Goal: Information Seeking & Learning: Learn about a topic

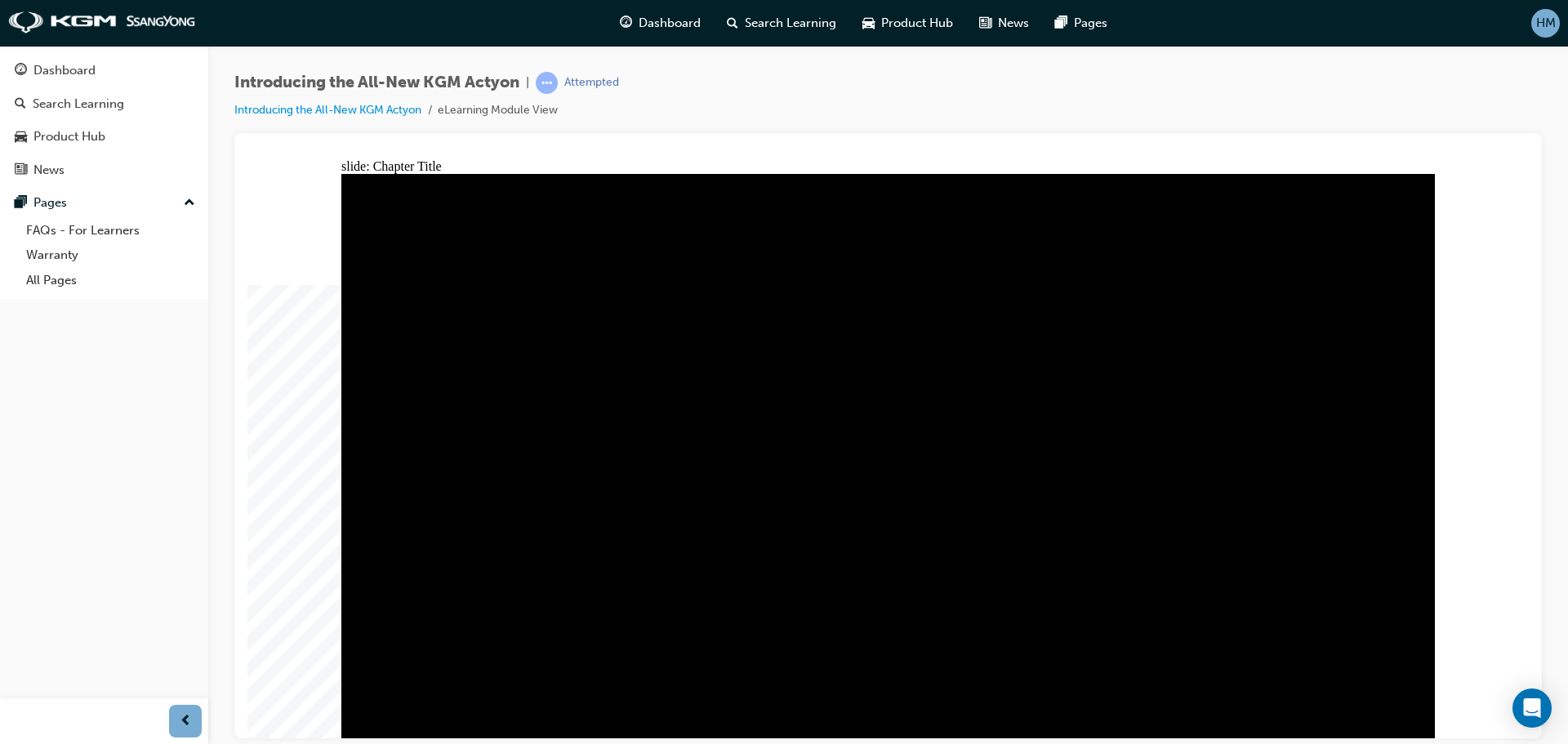
drag, startPoint x: 1002, startPoint y: 396, endPoint x: 1307, endPoint y: 288, distance: 323.6
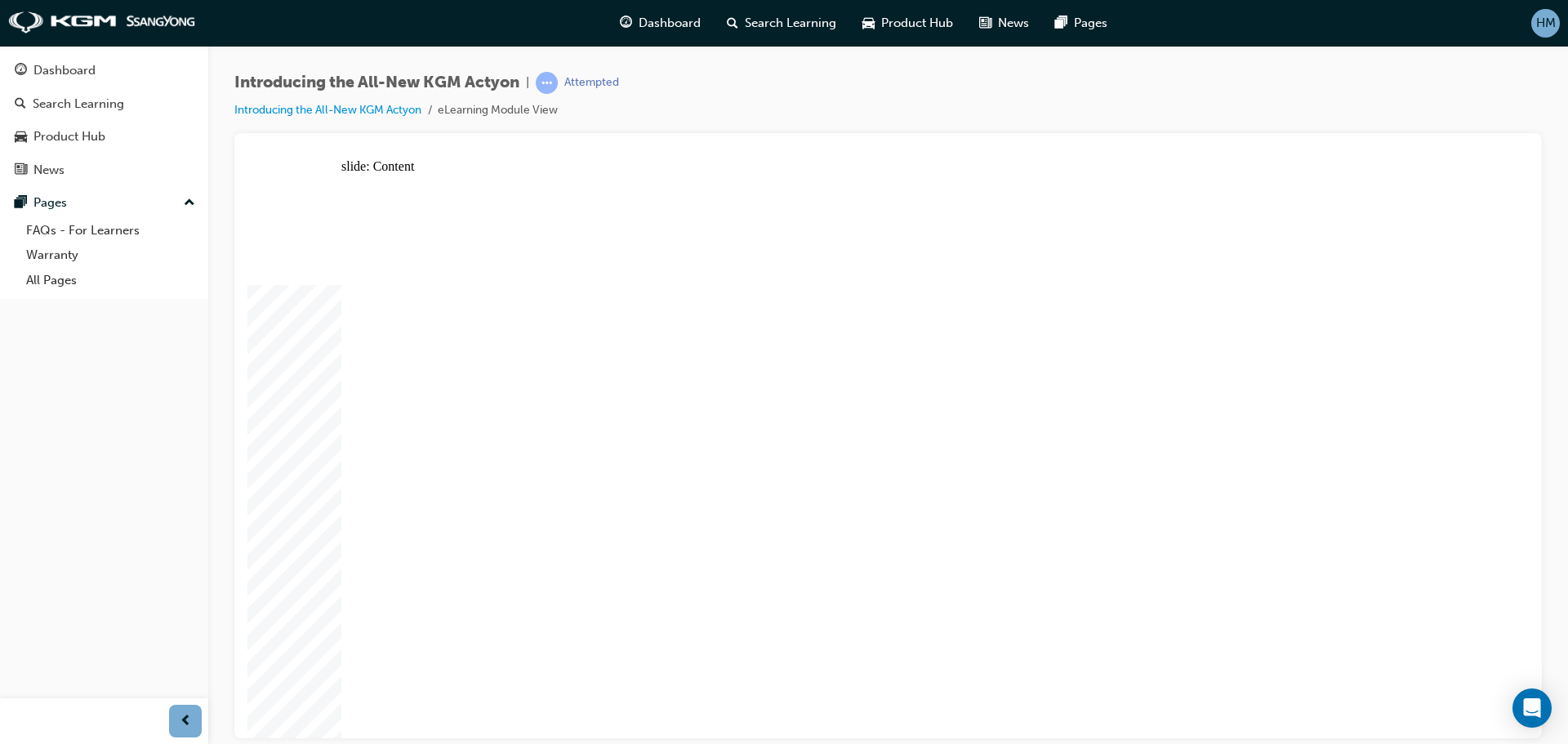
radio input "true"
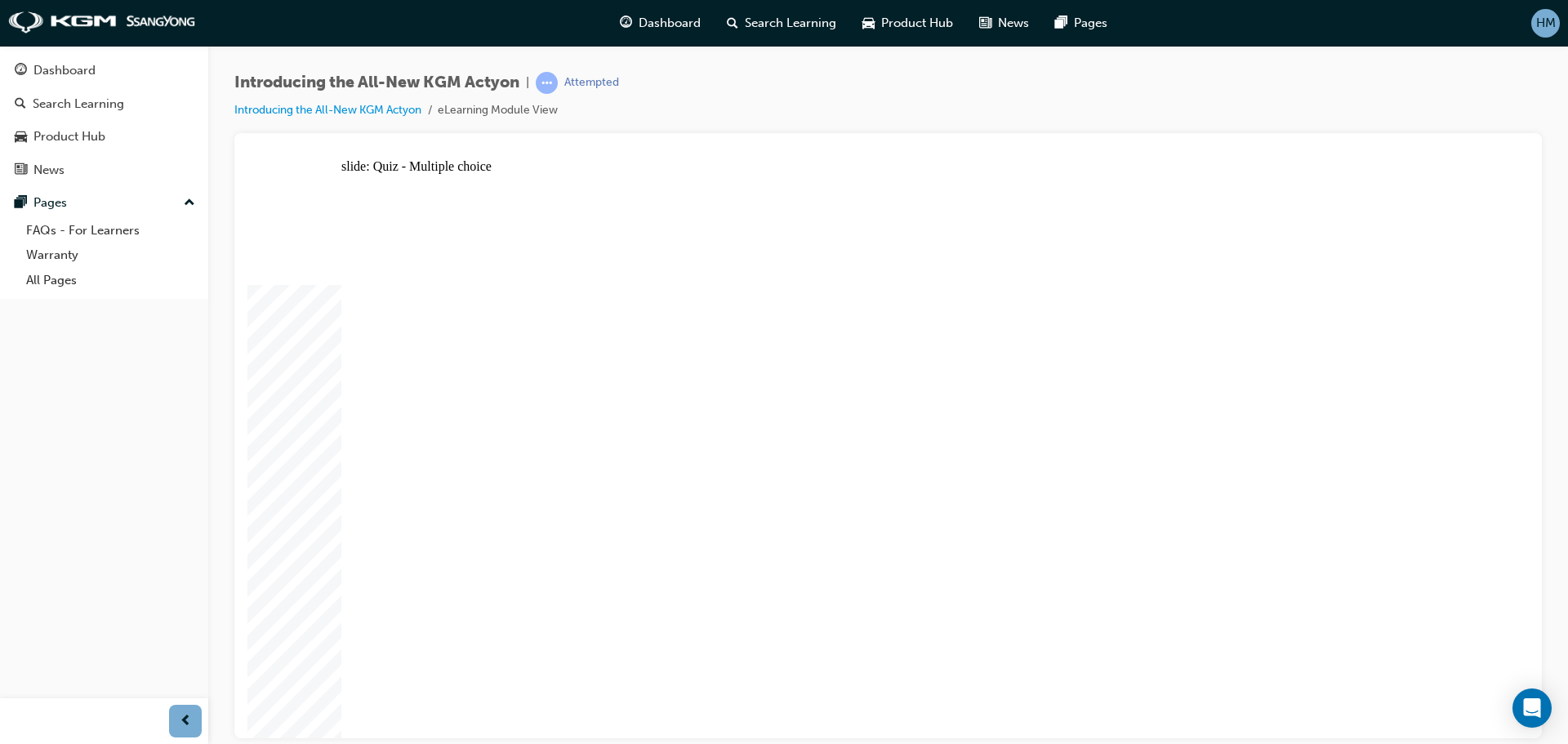
radio input "true"
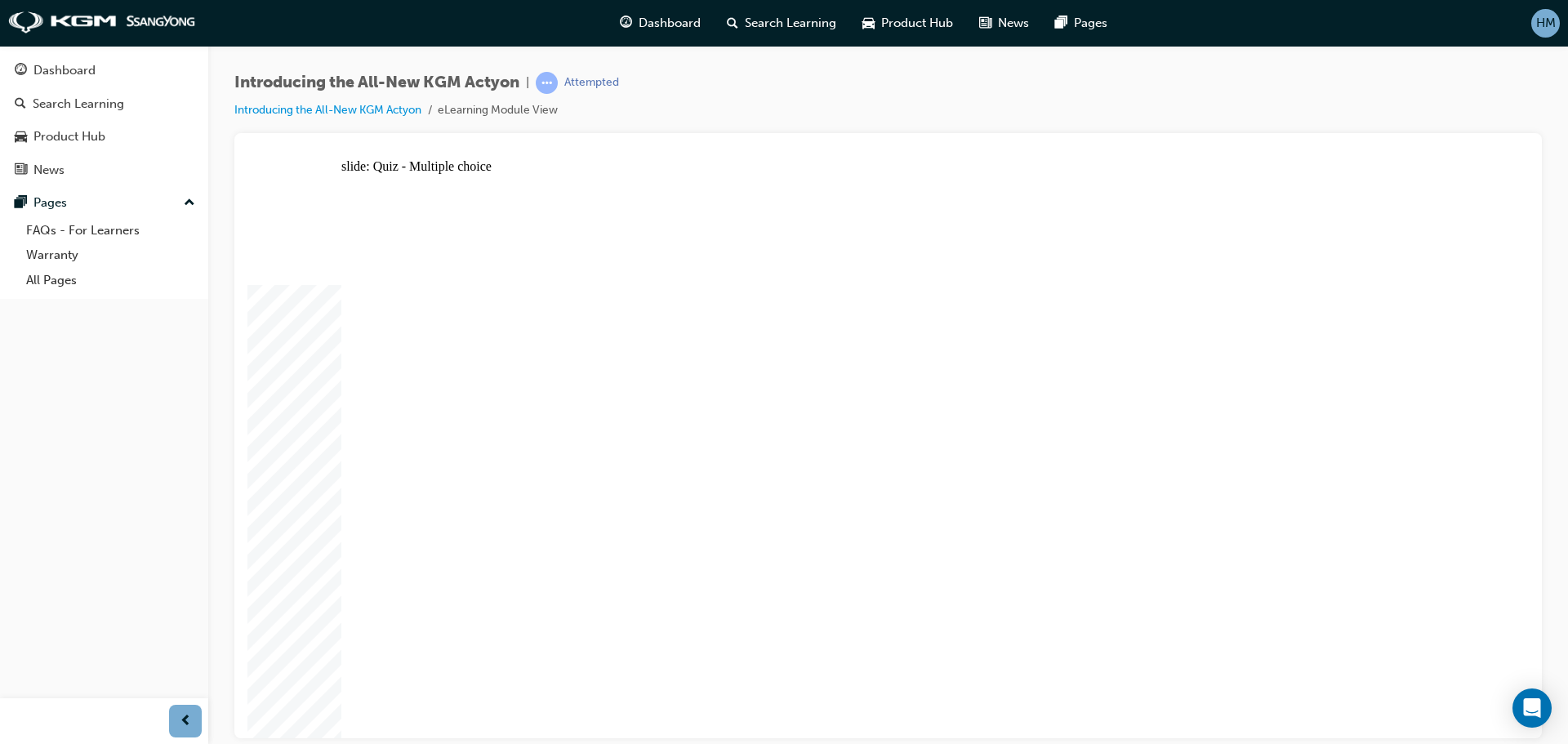
radio input "true"
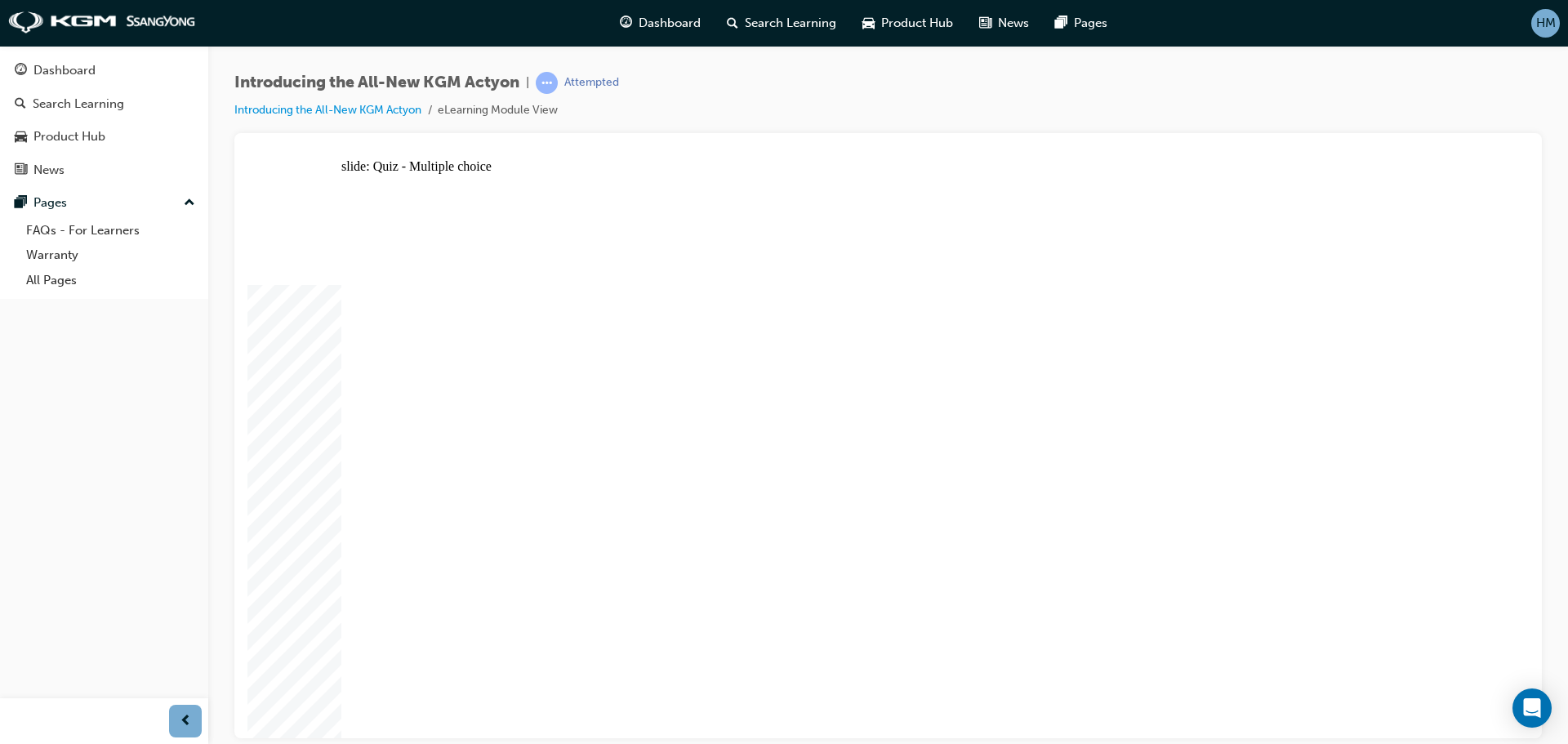
radio input "true"
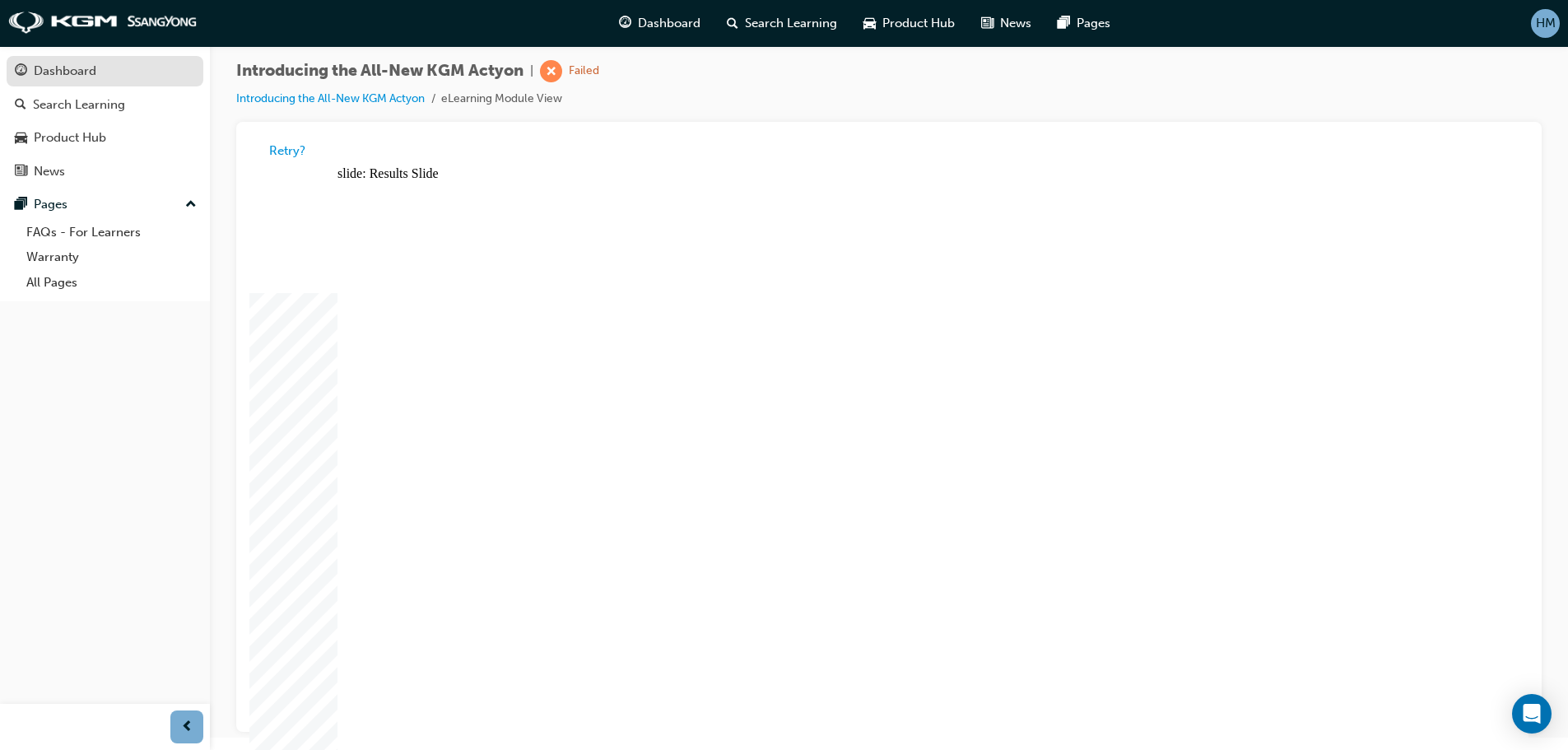
click at [76, 64] on div "Dashboard" at bounding box center [65, 71] width 63 height 19
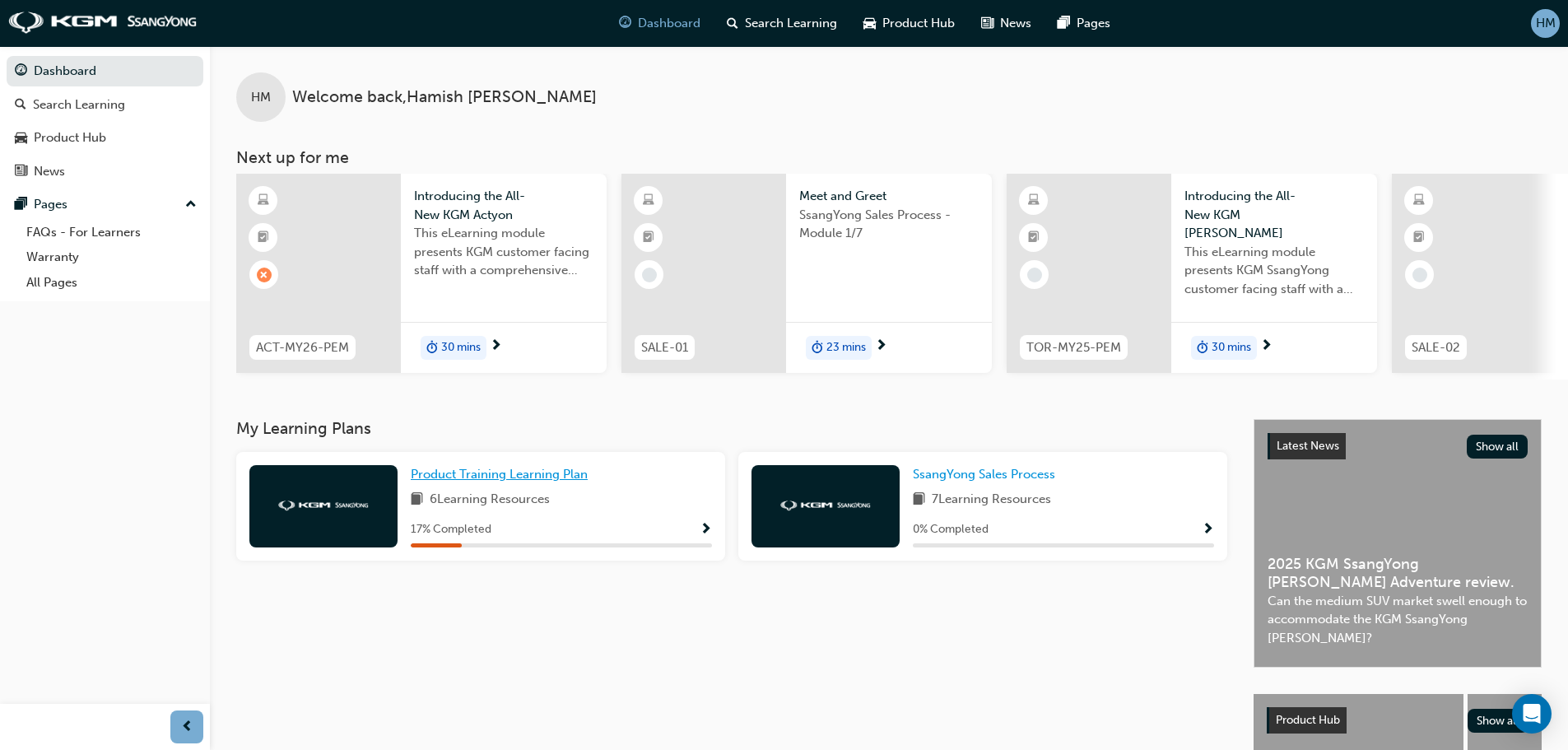
click at [504, 477] on span "Product Training Learning Plan" at bounding box center [499, 474] width 177 height 15
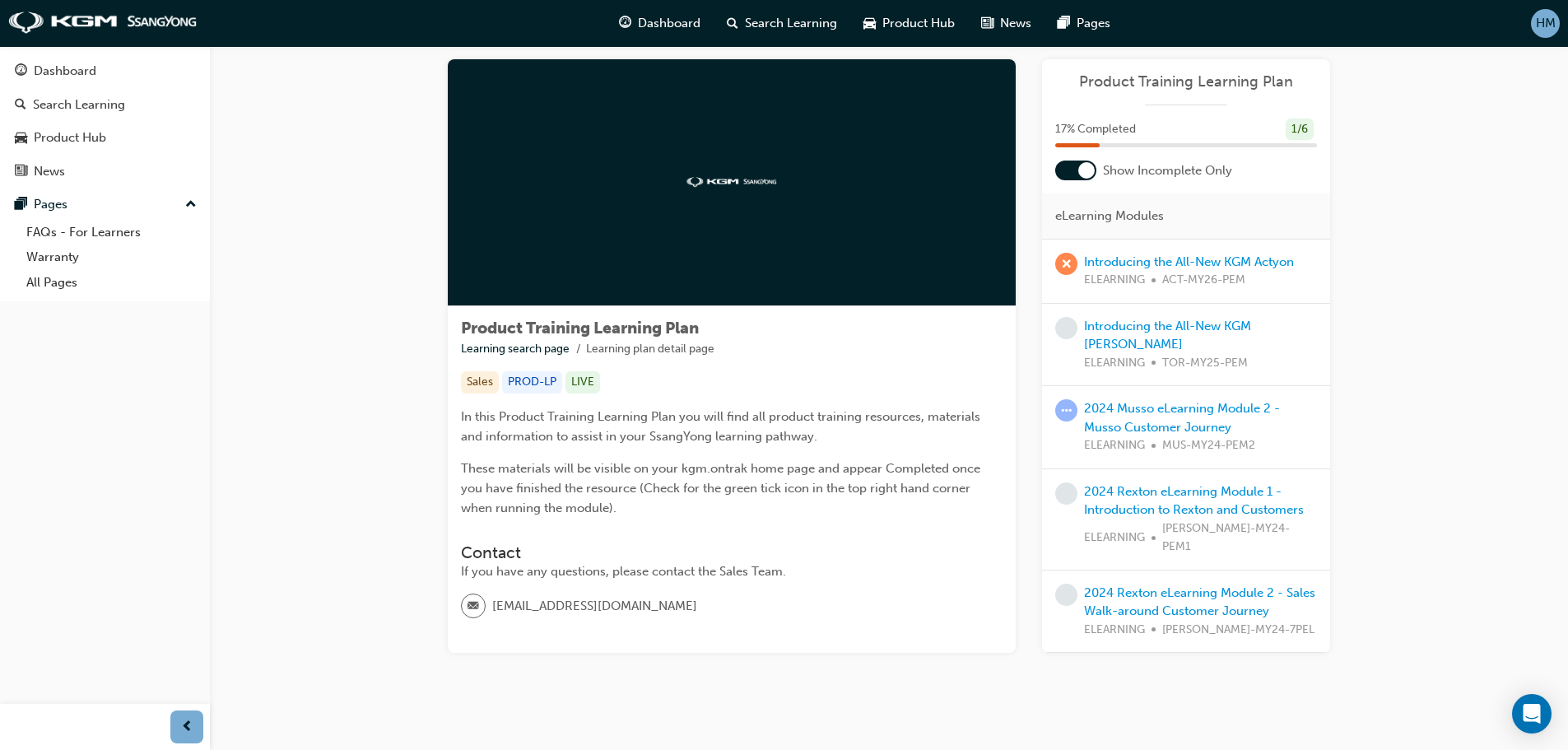
scroll to position [41, 0]
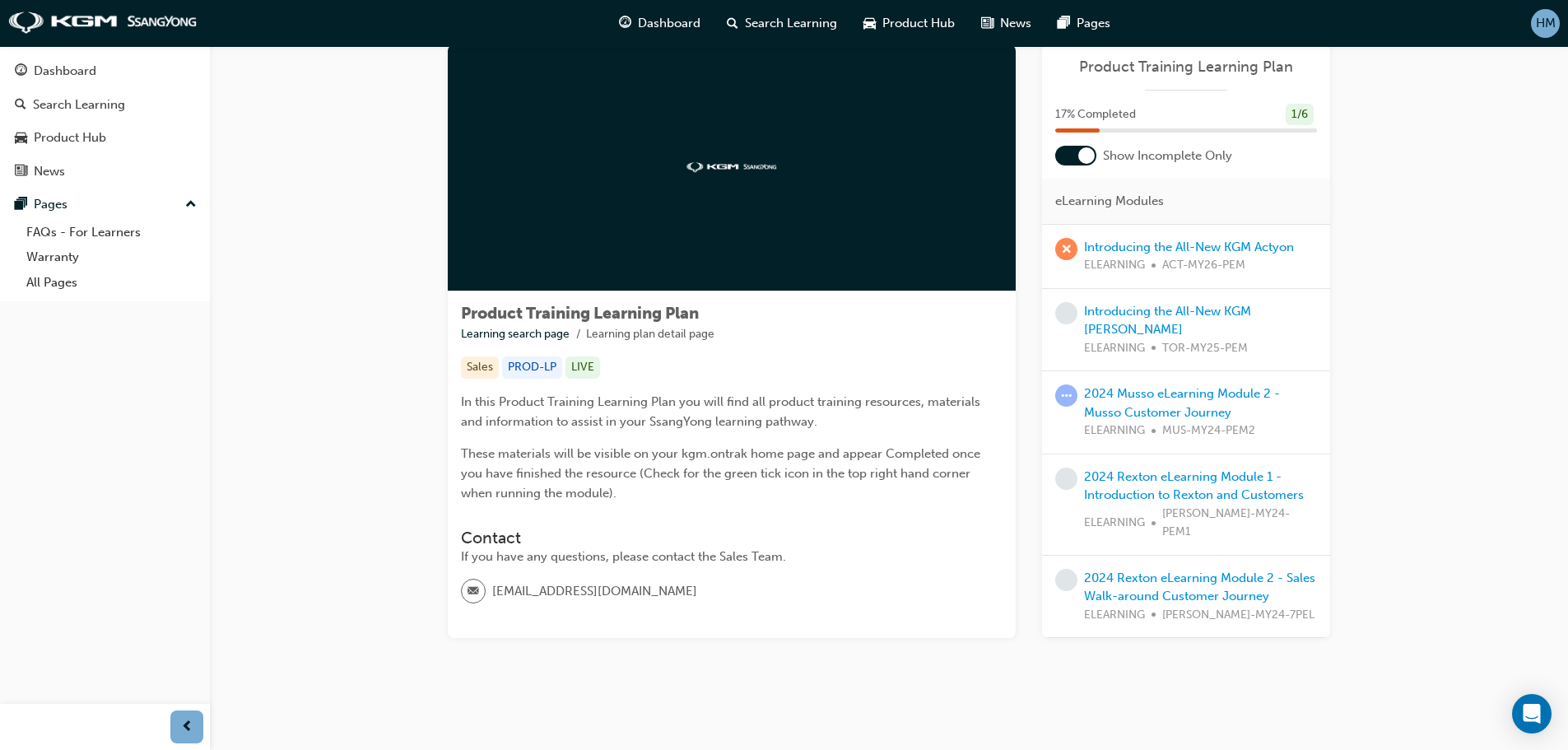
click at [1072, 242] on span "learningRecordVerb_FAIL-icon" at bounding box center [1066, 248] width 22 height 22
click at [1132, 248] on link "Introducing the All-New KGM Actyon" at bounding box center [1189, 246] width 210 height 15
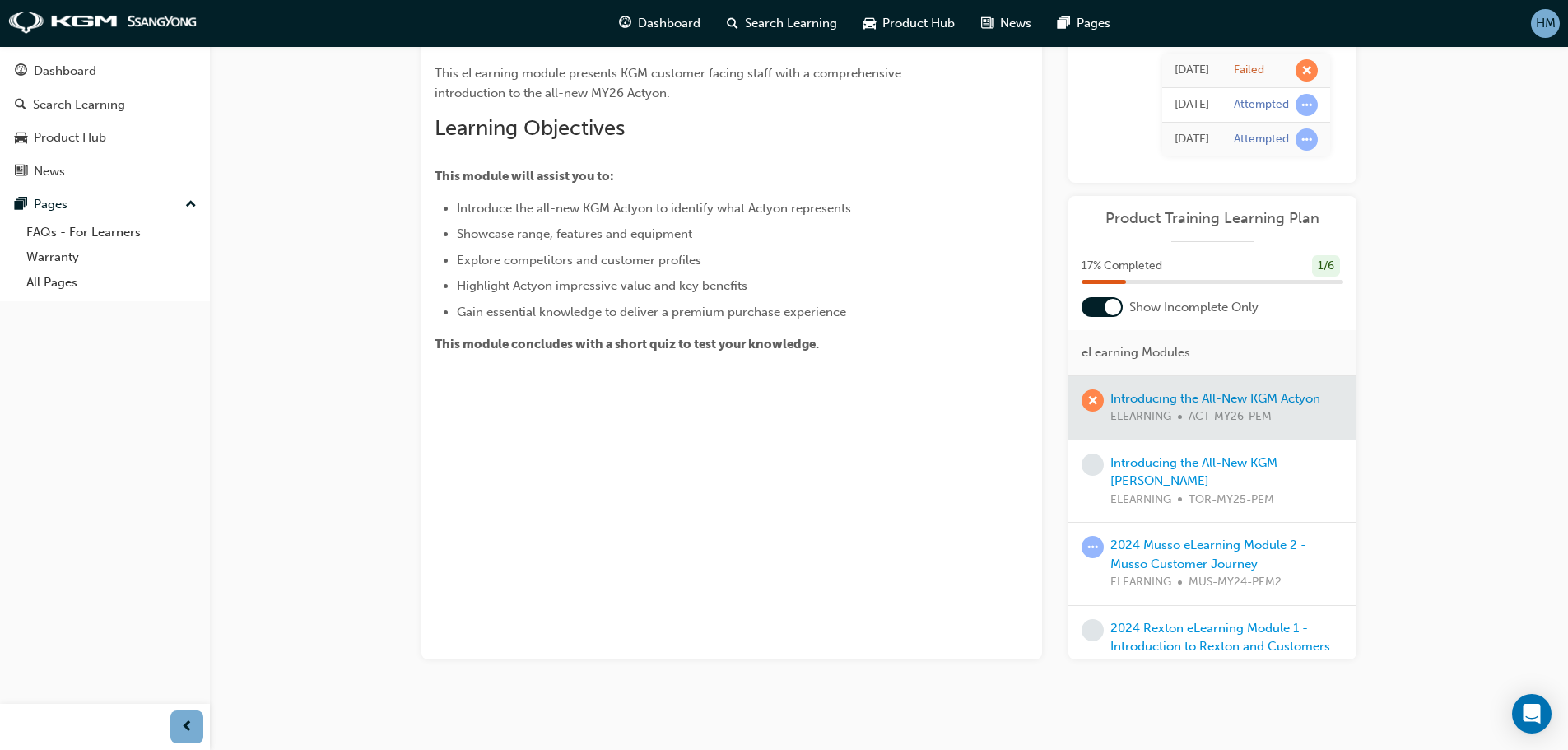
scroll to position [166, 0]
click at [1158, 472] on link "Introducing the All-New KGM [PERSON_NAME]" at bounding box center [1194, 469] width 168 height 34
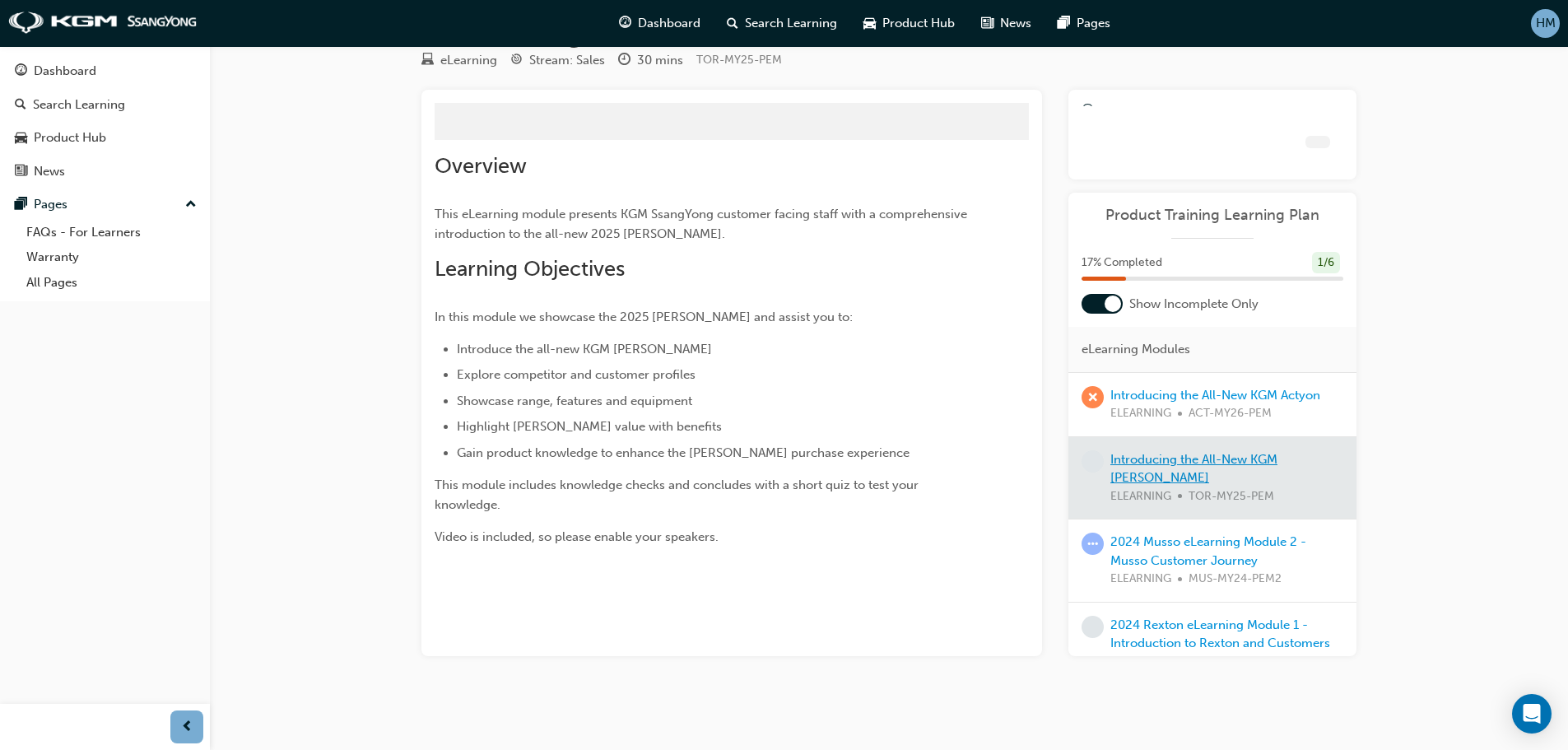
scroll to position [106, 0]
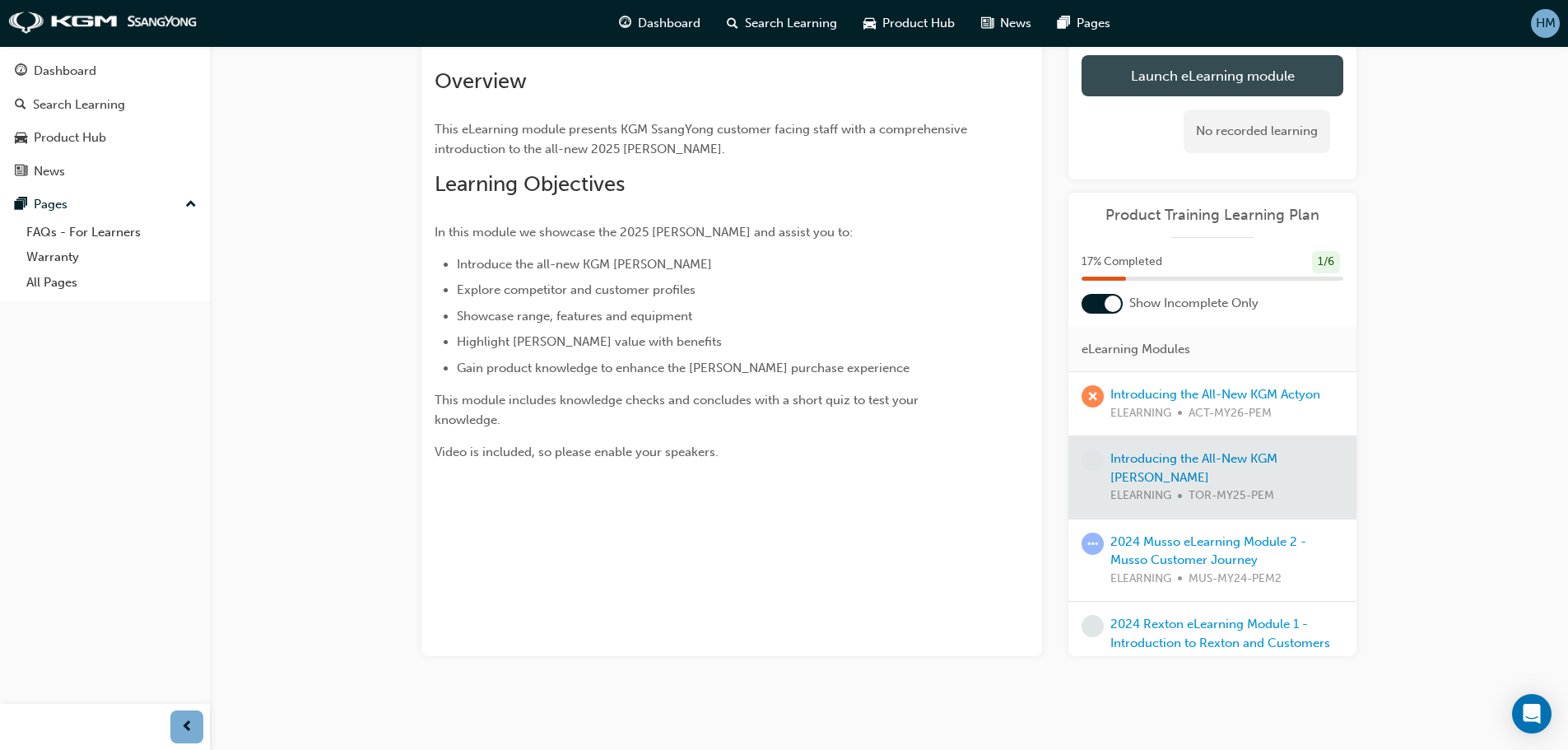
click at [1102, 68] on link "Launch eLearning module" at bounding box center [1212, 75] width 261 height 41
